Goal: Check status: Check status

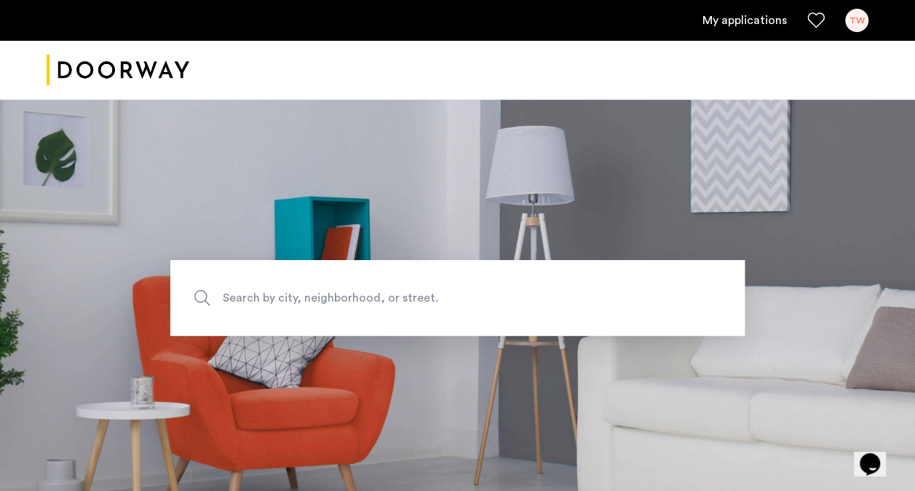
click at [767, 16] on link "My applications" at bounding box center [744, 20] width 84 height 17
